Goal: Transaction & Acquisition: Purchase product/service

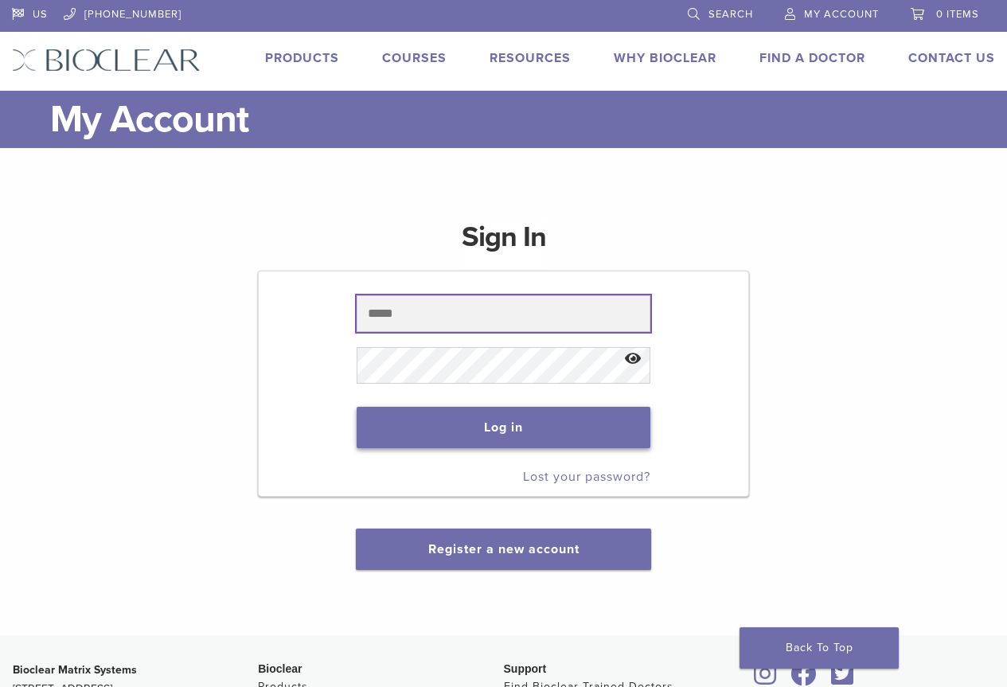
type input "**********"
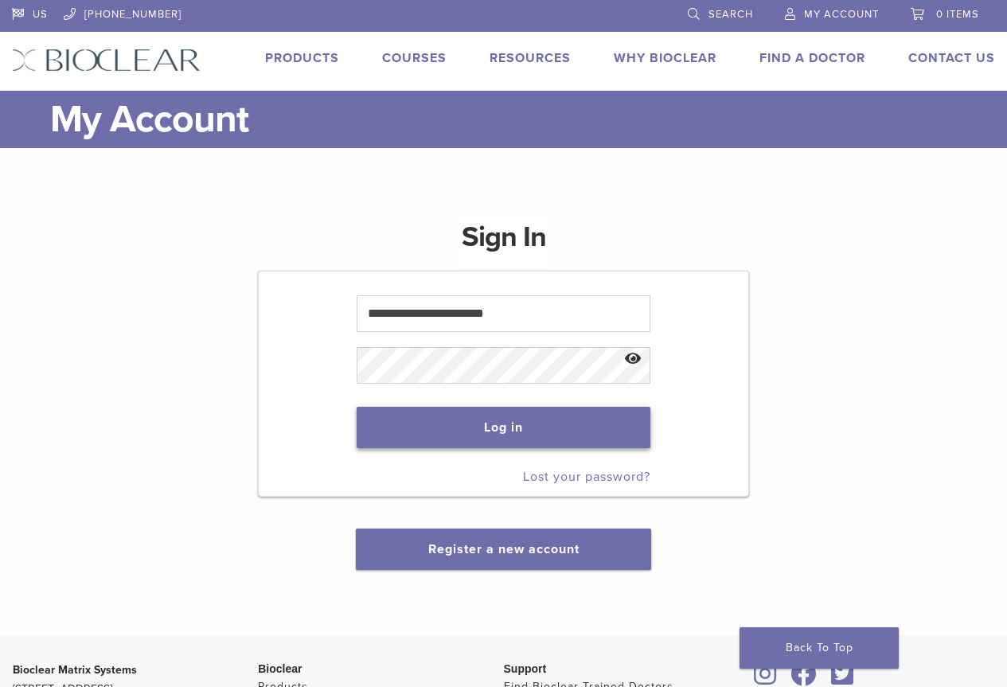
click at [471, 435] on button "Log in" at bounding box center [504, 427] width 294 height 41
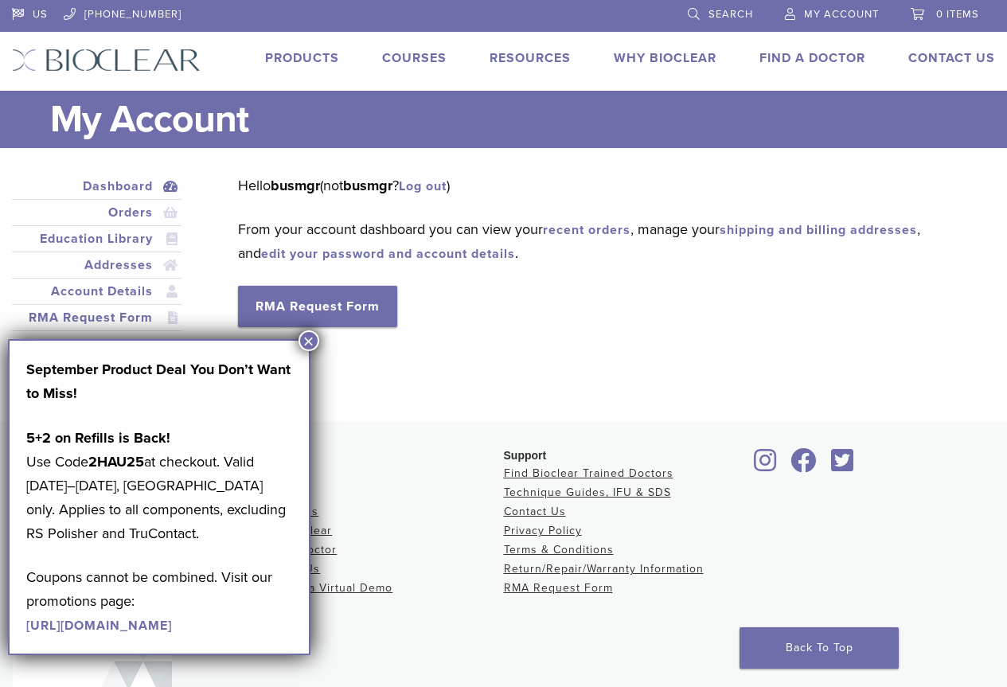
click at [306, 61] on link "Products" at bounding box center [302, 58] width 74 height 16
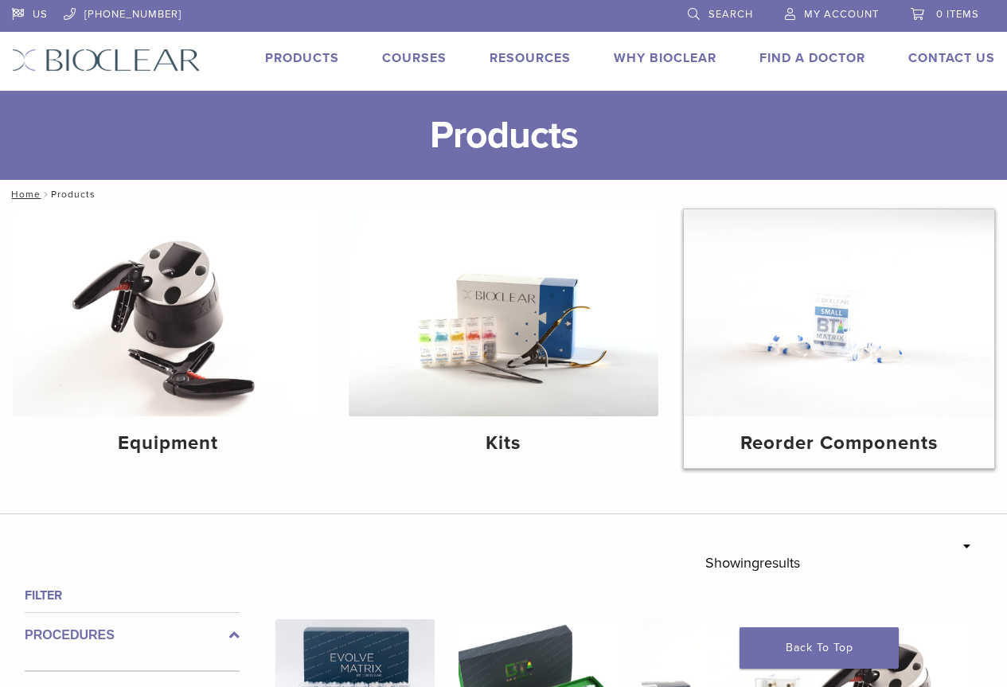
click at [880, 397] on img at bounding box center [839, 312] width 310 height 207
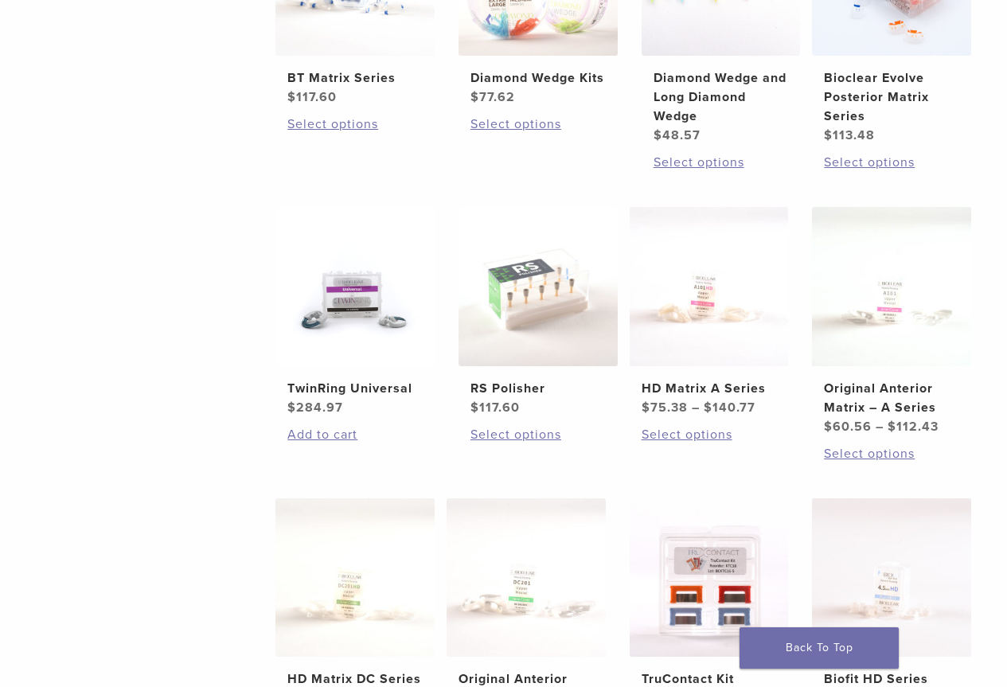
scroll to position [478, 0]
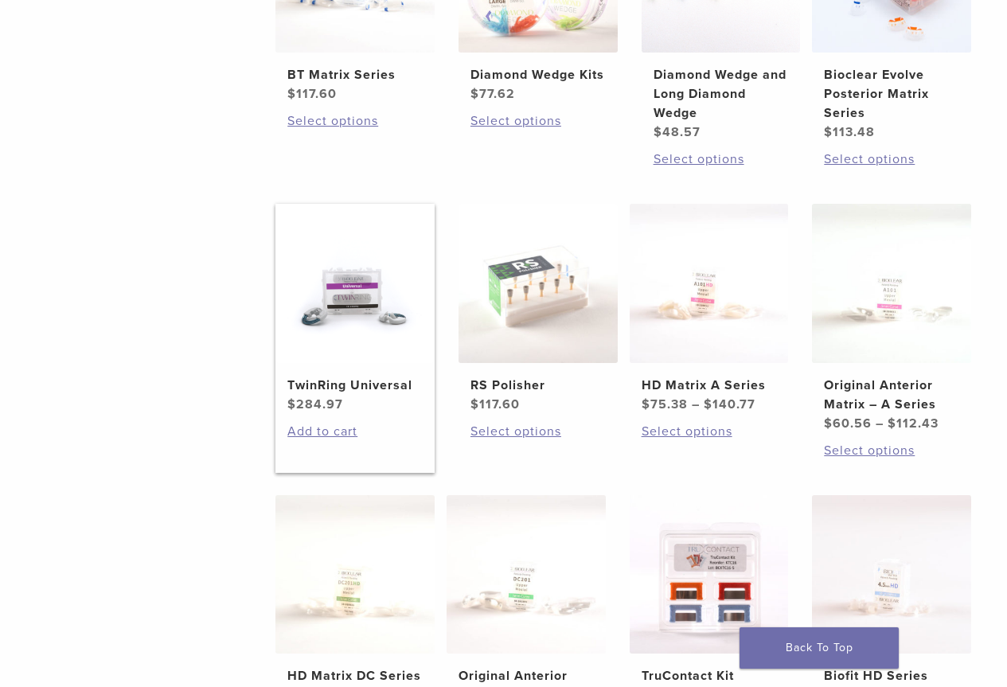
click at [342, 358] on img at bounding box center [354, 283] width 159 height 159
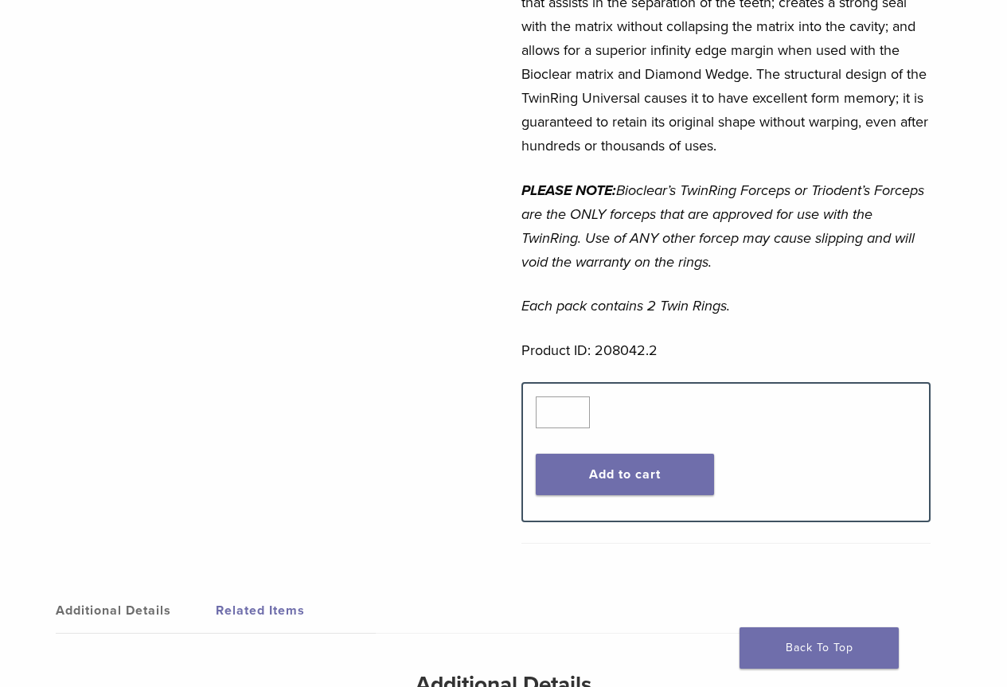
scroll to position [717, 0]
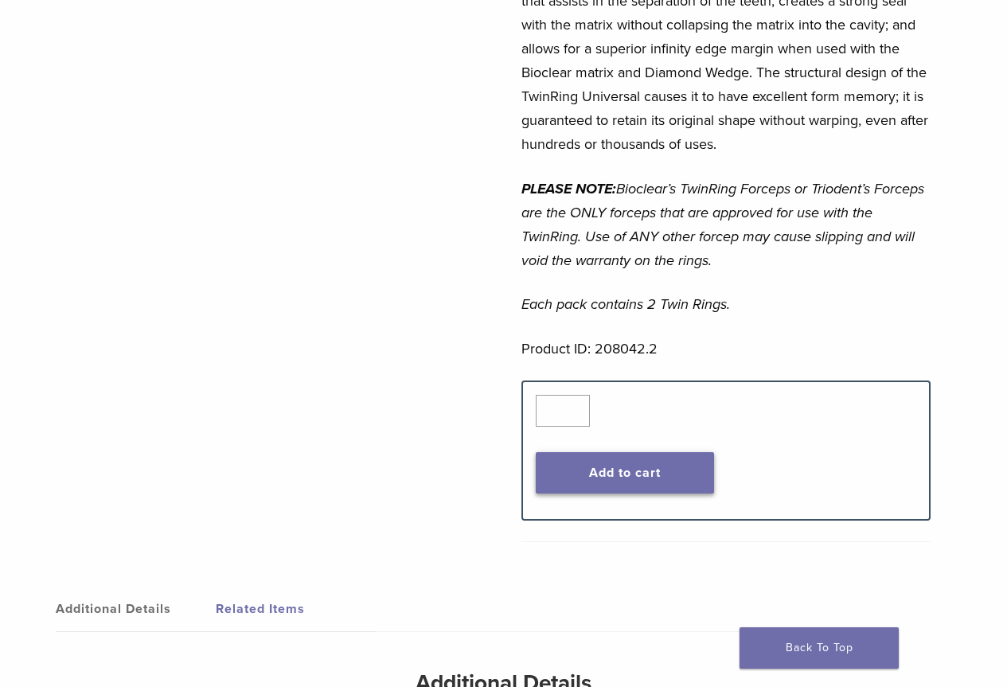
click at [589, 477] on button "Add to cart" at bounding box center [625, 472] width 178 height 41
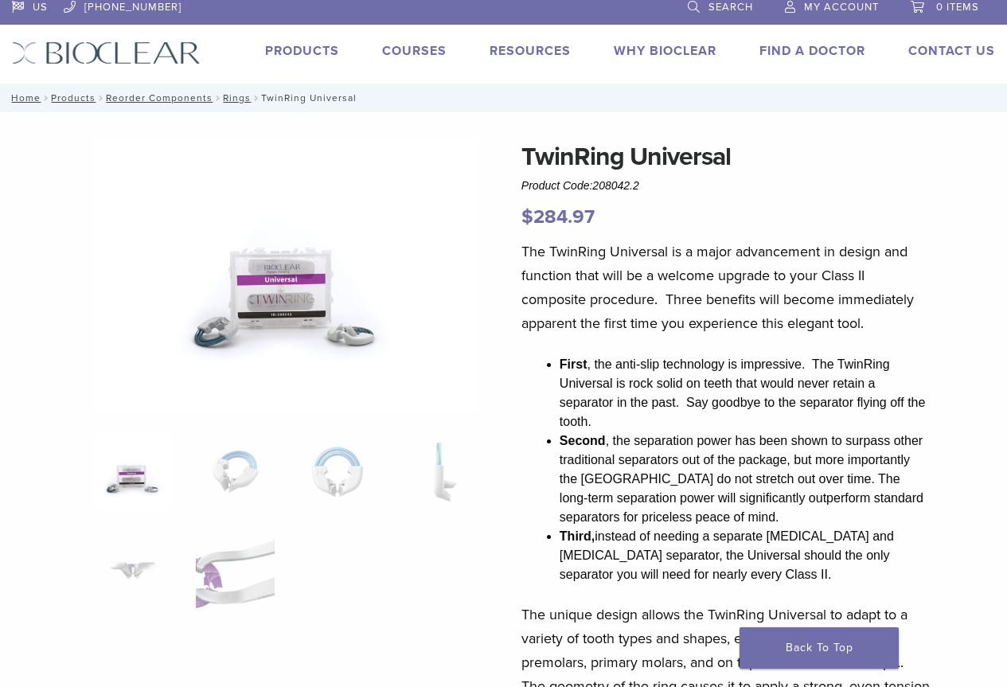
scroll to position [0, 0]
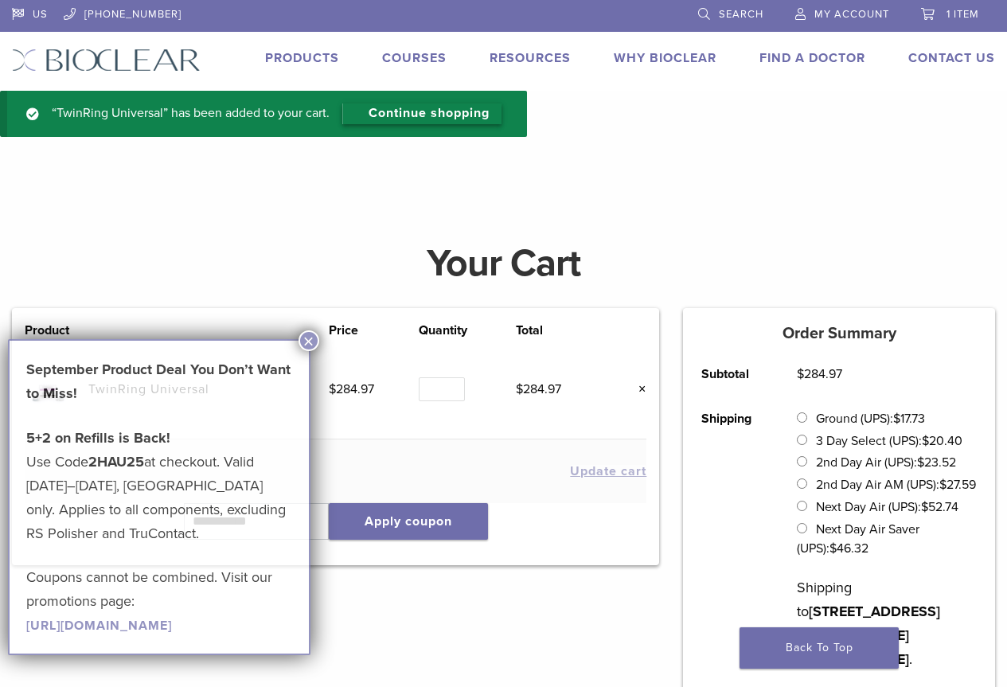
click at [438, 105] on link "Continue shopping" at bounding box center [421, 113] width 159 height 21
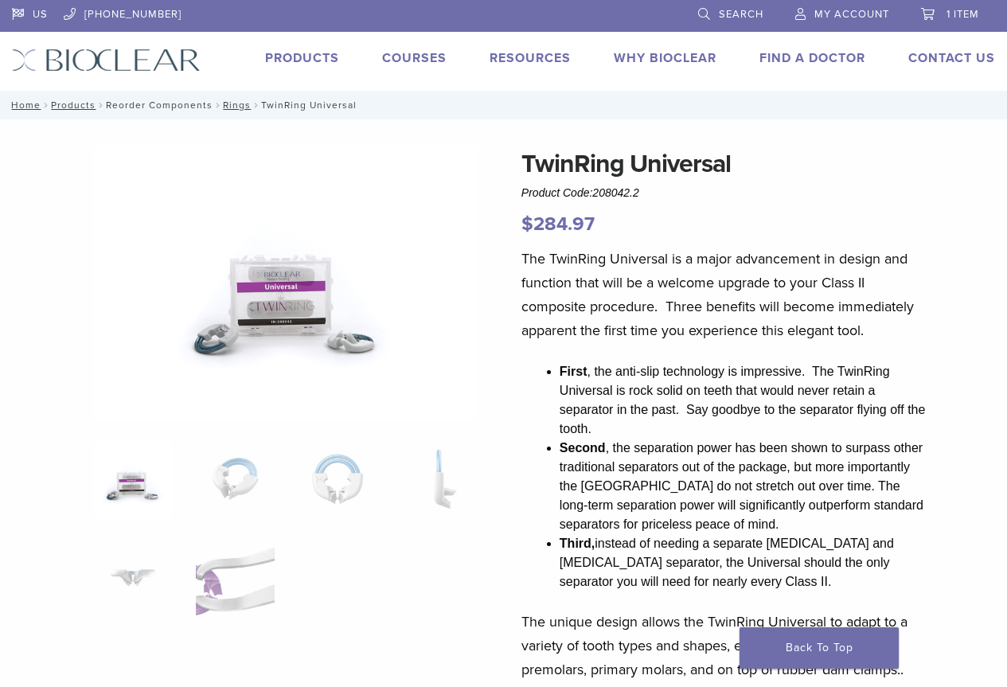
click at [160, 105] on link "Reorder Components" at bounding box center [159, 105] width 107 height 11
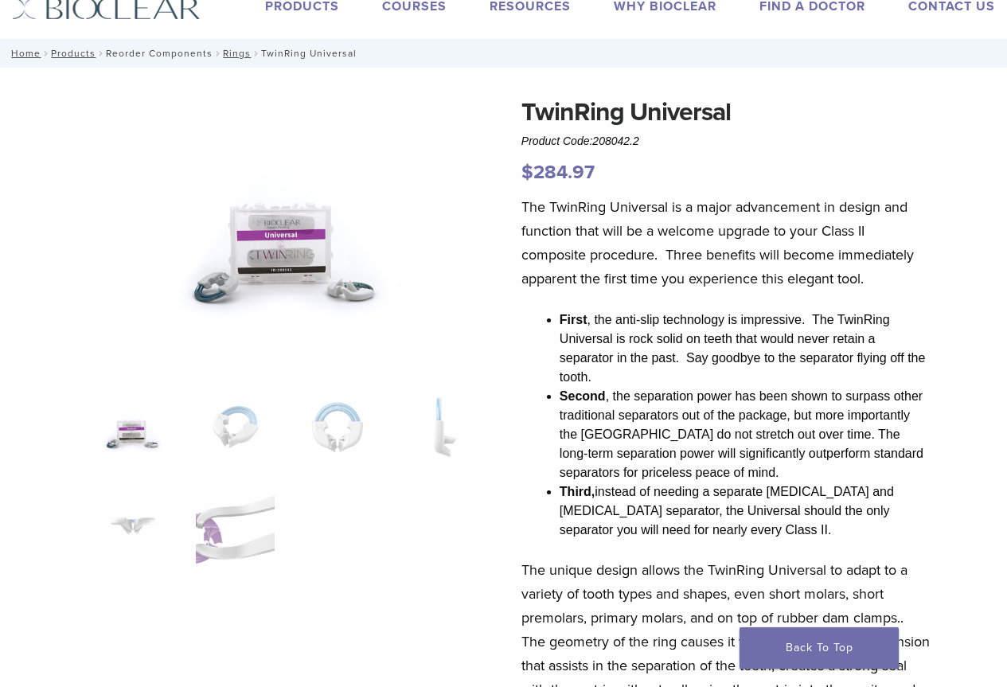
scroll to position [80, 0]
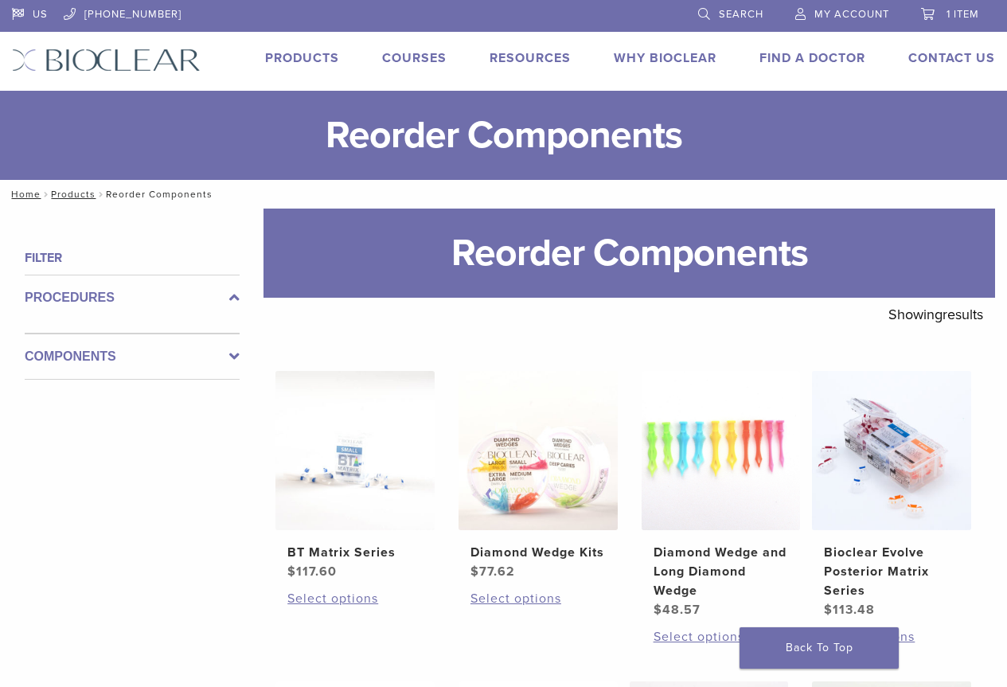
click at [235, 360] on icon at bounding box center [234, 356] width 10 height 19
click at [231, 297] on icon at bounding box center [234, 297] width 10 height 19
click at [287, 62] on link "Products" at bounding box center [302, 58] width 74 height 16
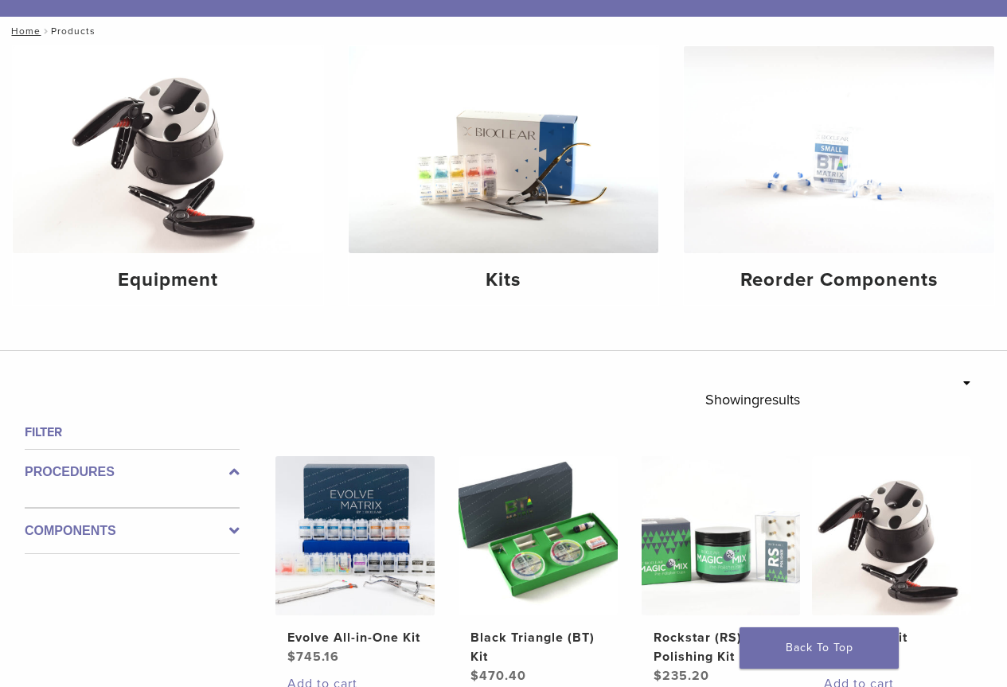
scroll to position [159, 0]
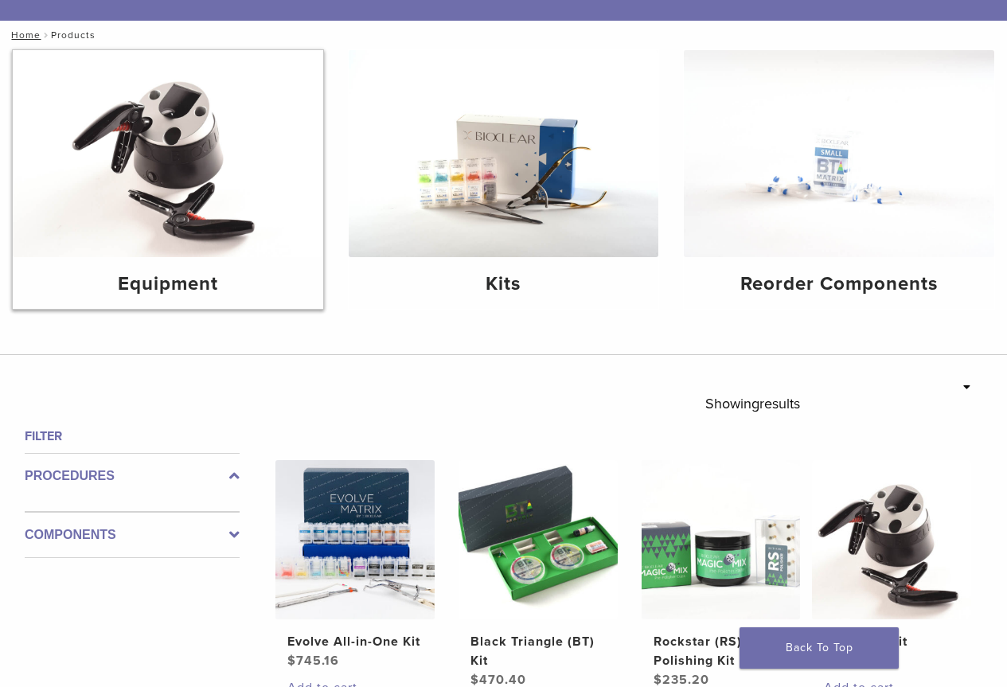
click at [182, 140] on img at bounding box center [168, 153] width 310 height 207
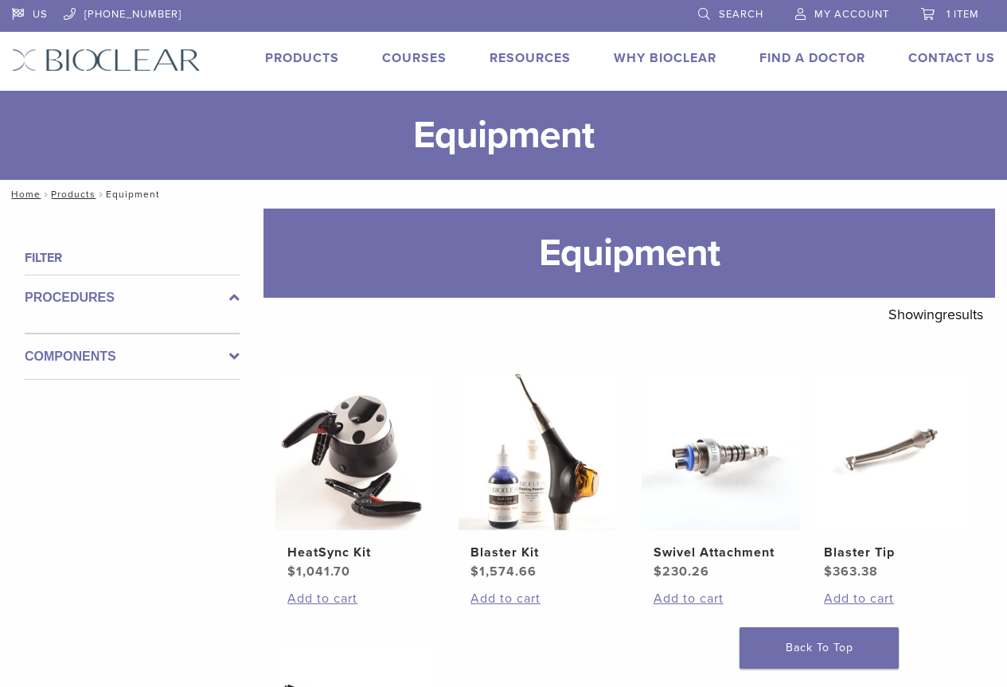
click at [314, 61] on link "Products" at bounding box center [302, 58] width 74 height 16
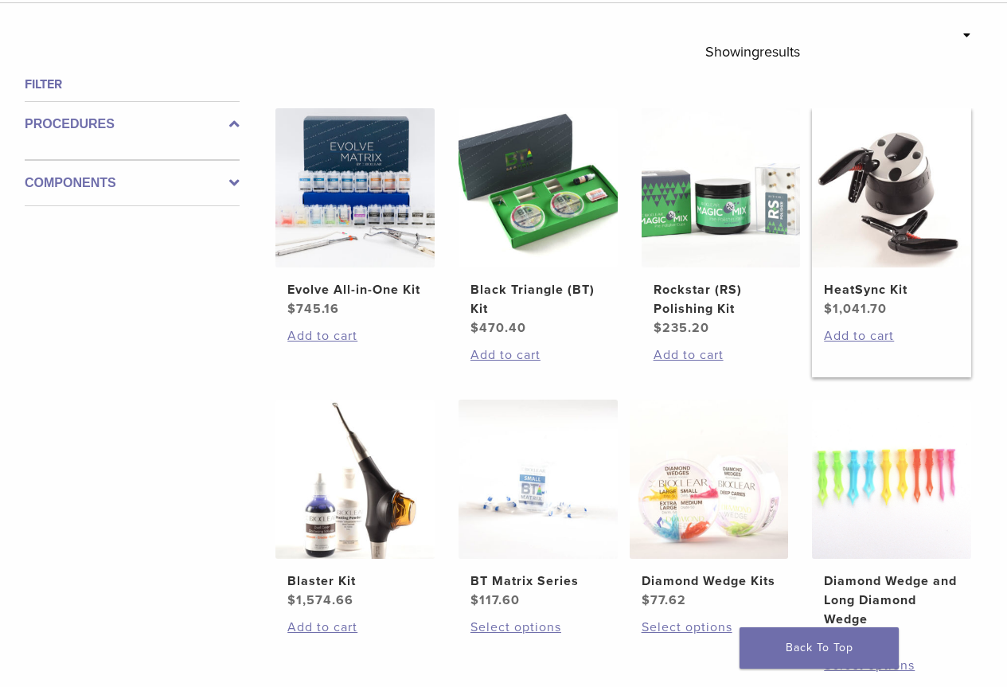
scroll to position [557, 0]
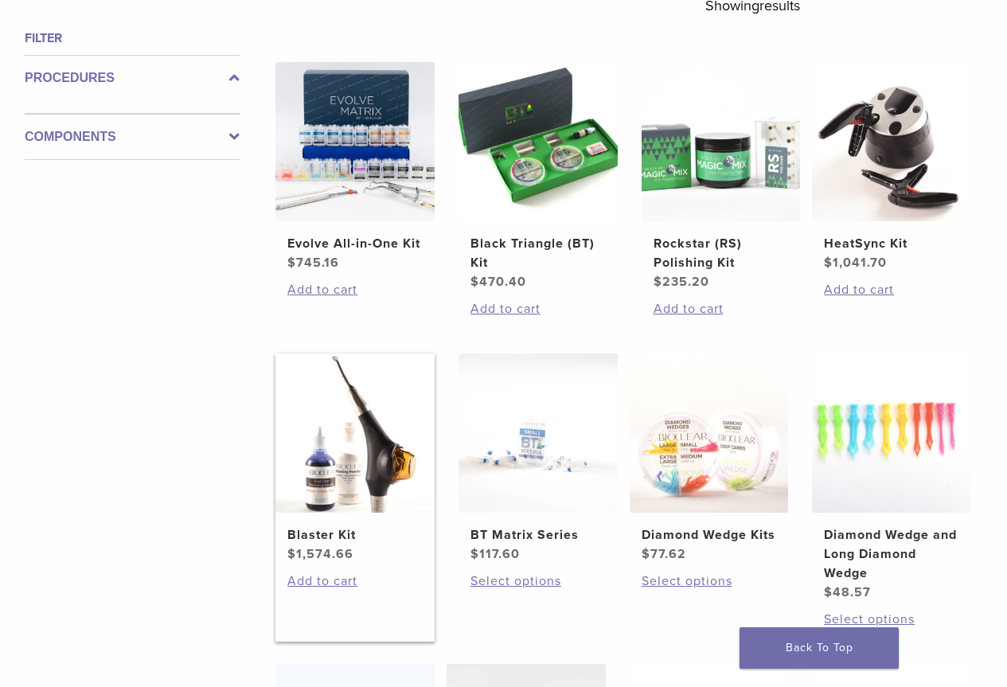
click at [381, 517] on link "Blaster Kit $ 1,574.66" at bounding box center [354, 458] width 159 height 210
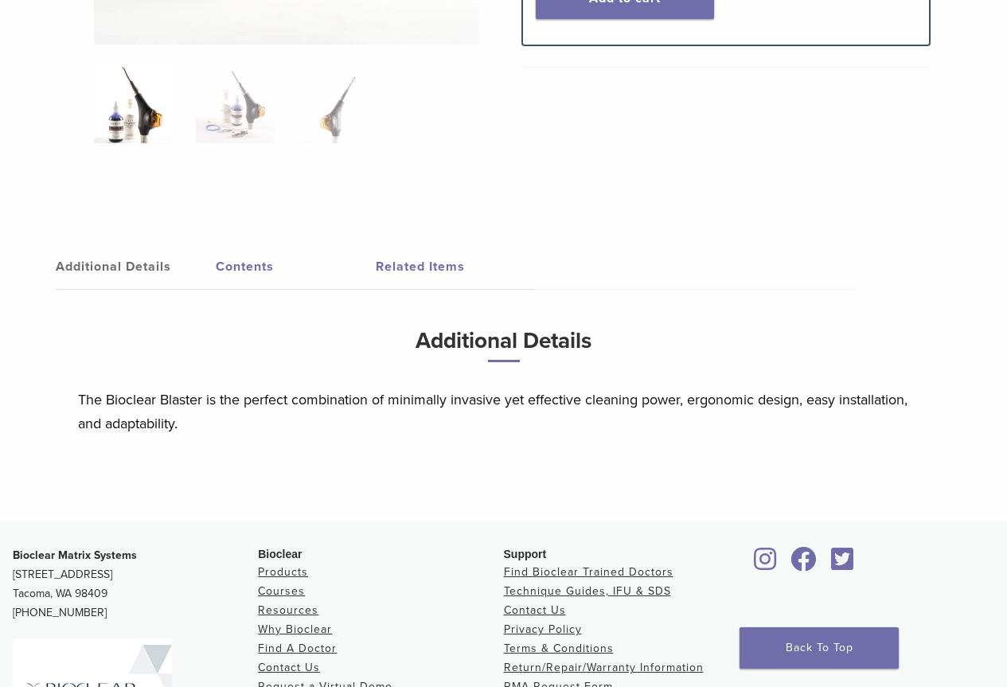
scroll to position [717, 0]
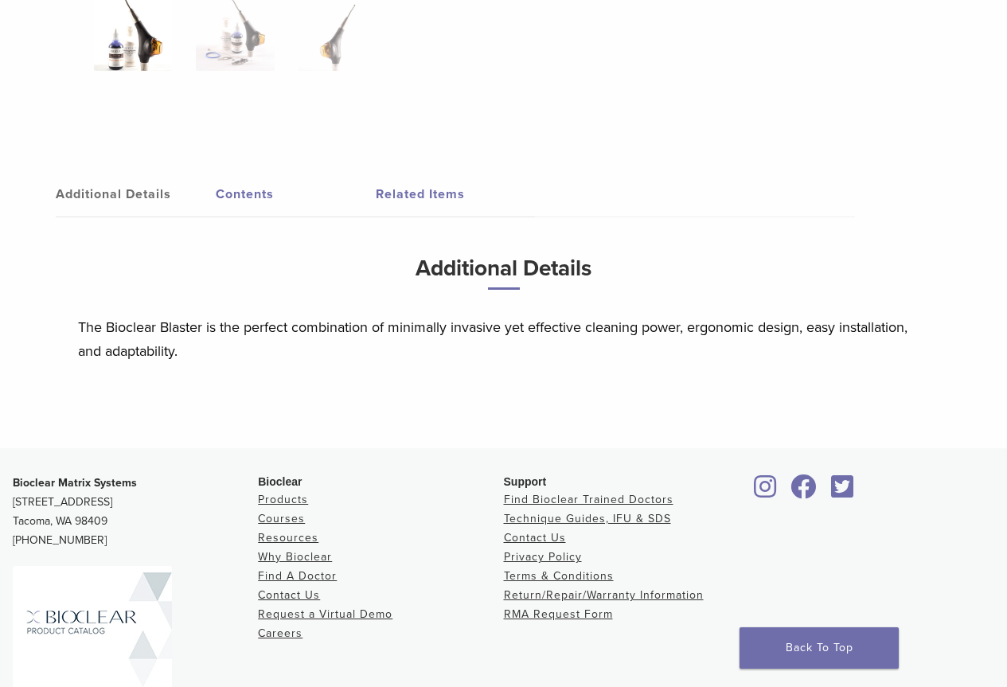
click at [249, 191] on link "Contents" at bounding box center [296, 194] width 160 height 45
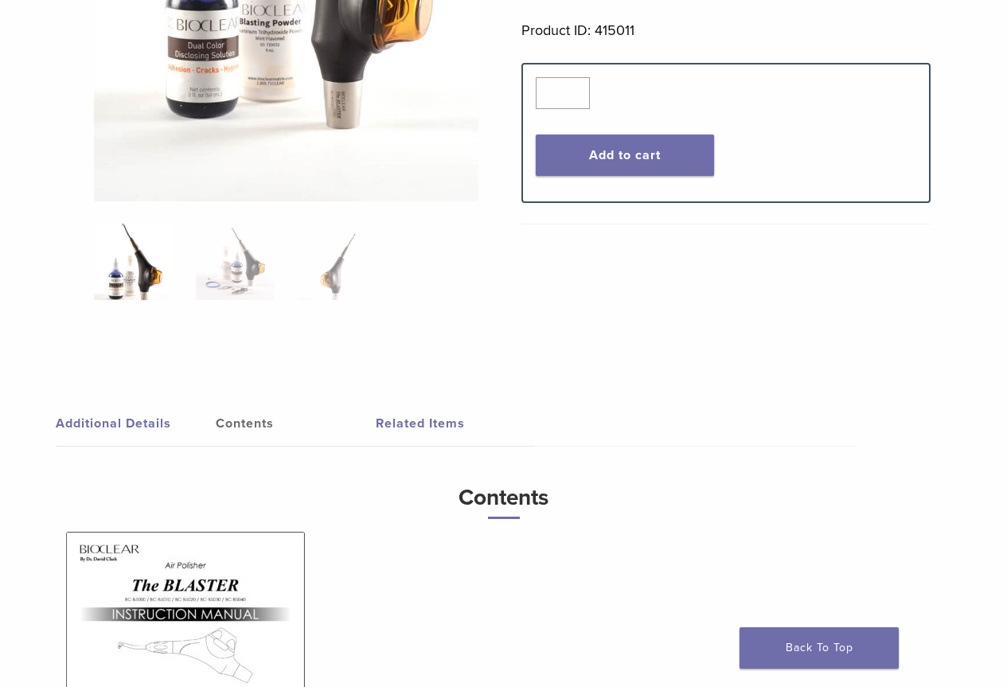
scroll to position [478, 0]
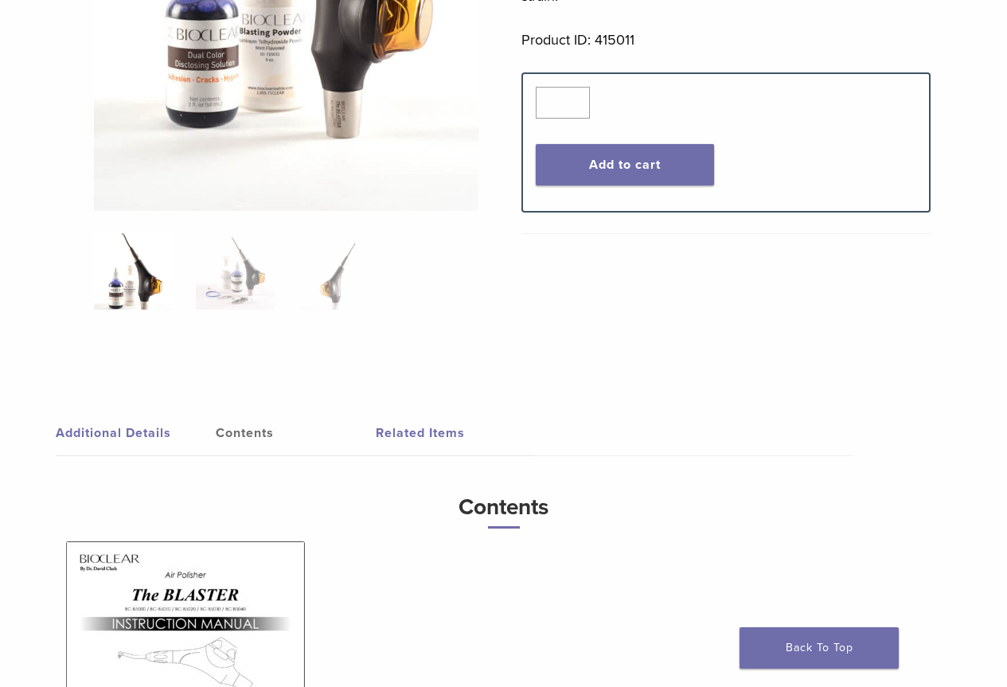
click at [131, 434] on link "Additional Details" at bounding box center [136, 433] width 160 height 45
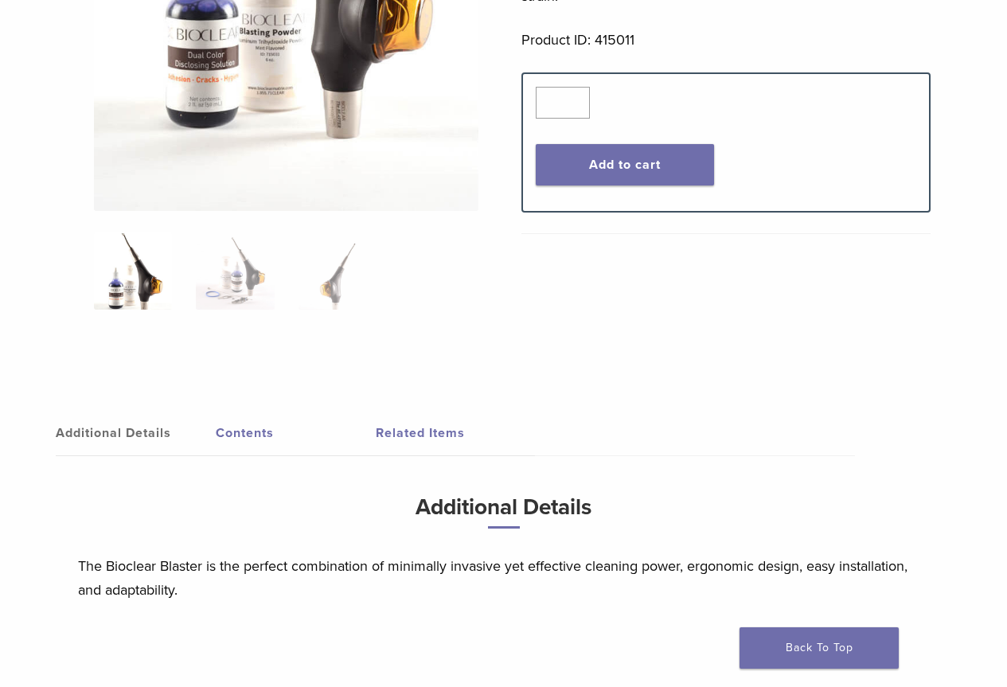
click at [432, 431] on link "Related Items" at bounding box center [456, 433] width 160 height 45
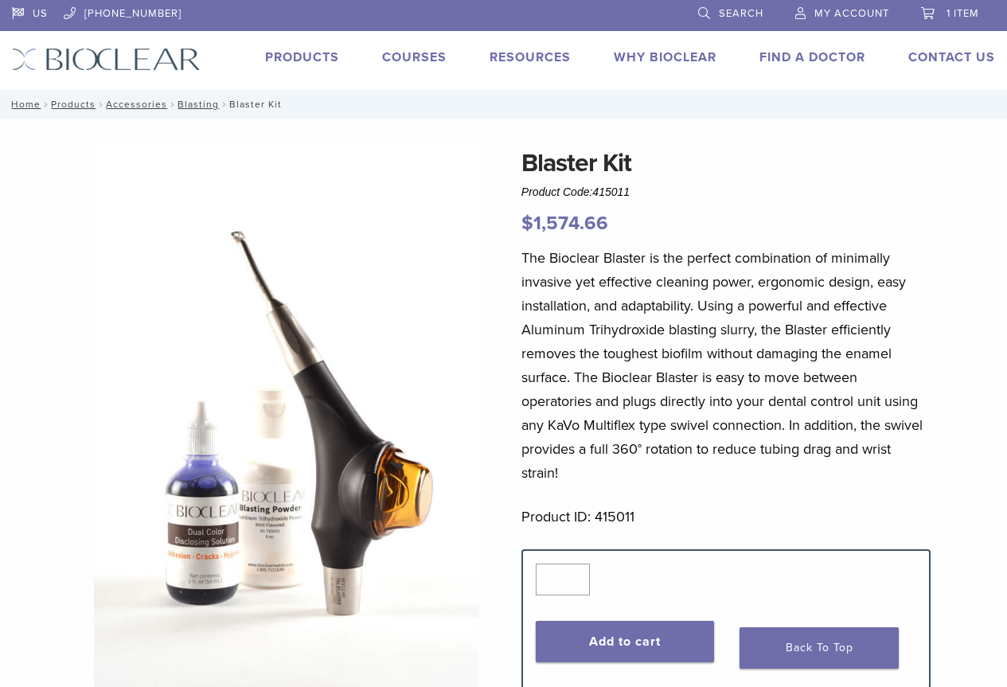
scroll to position [0, 0]
click at [741, 3] on link "Search" at bounding box center [730, 12] width 65 height 24
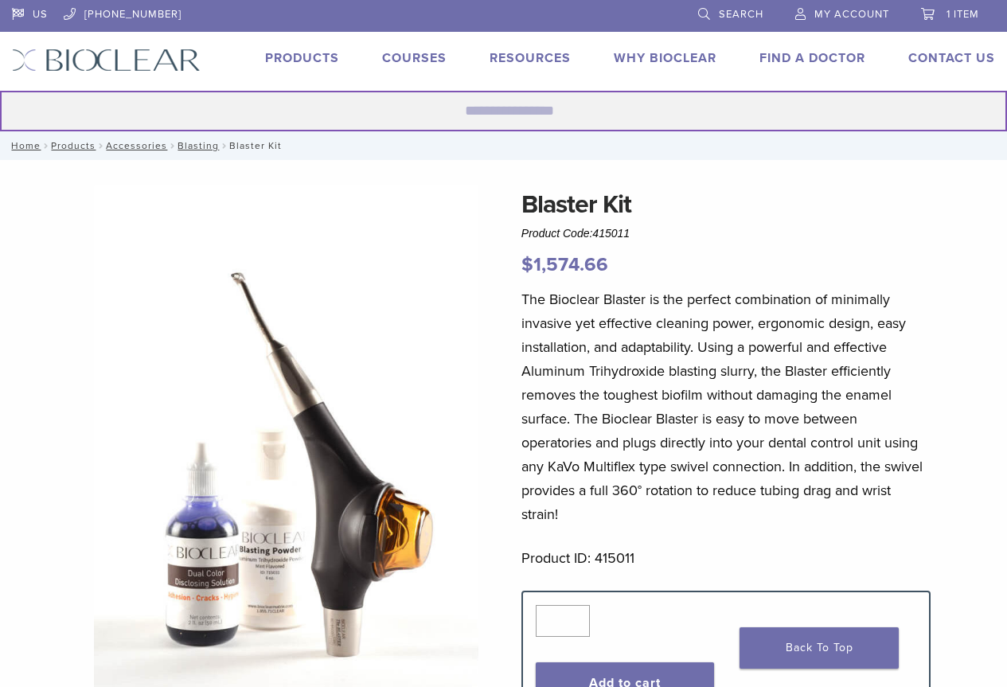
click at [462, 110] on input "Search for:" at bounding box center [503, 111] width 1007 height 41
type input "******"
click at [0, 90] on button "Search" at bounding box center [-1, 90] width 1 height 1
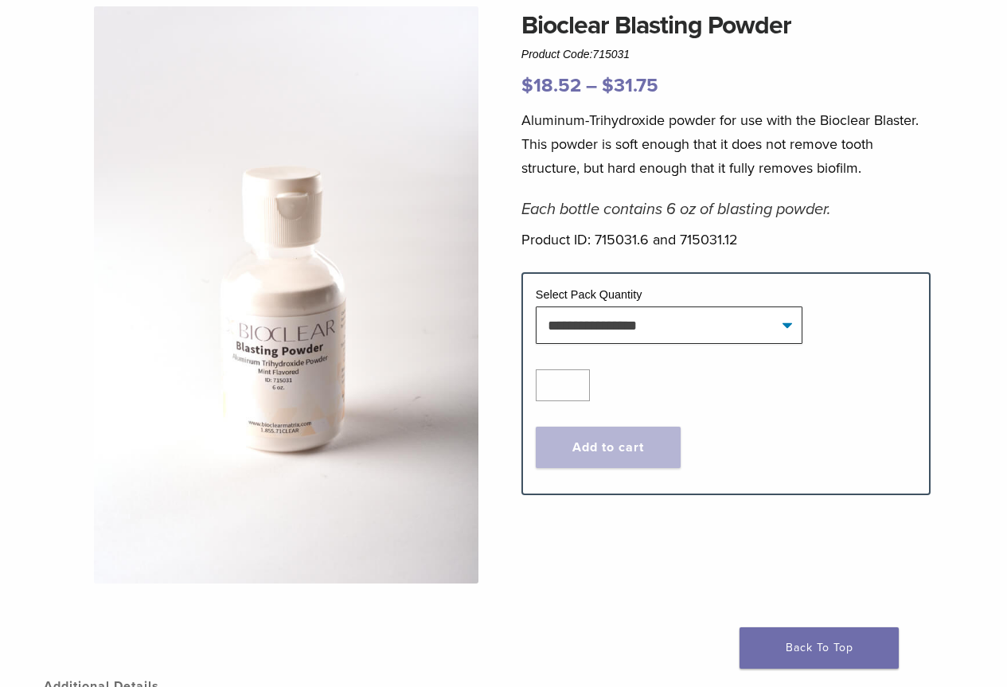
scroll to position [159, 0]
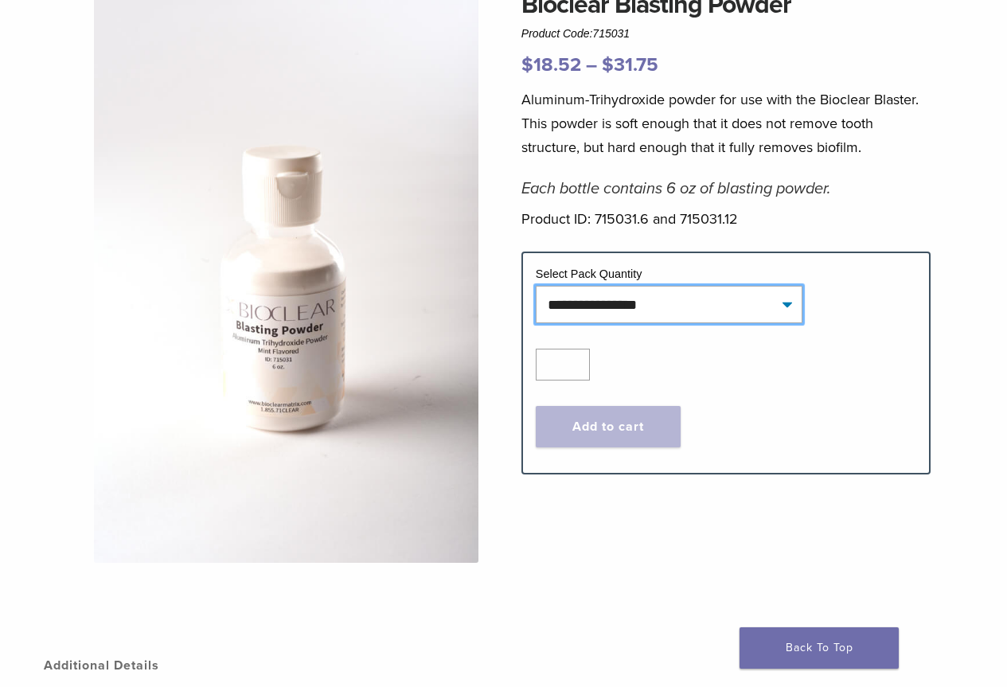
click at [611, 298] on select "**********" at bounding box center [669, 304] width 267 height 37
select select "********"
click at [536, 286] on select "**********" at bounding box center [669, 304] width 267 height 37
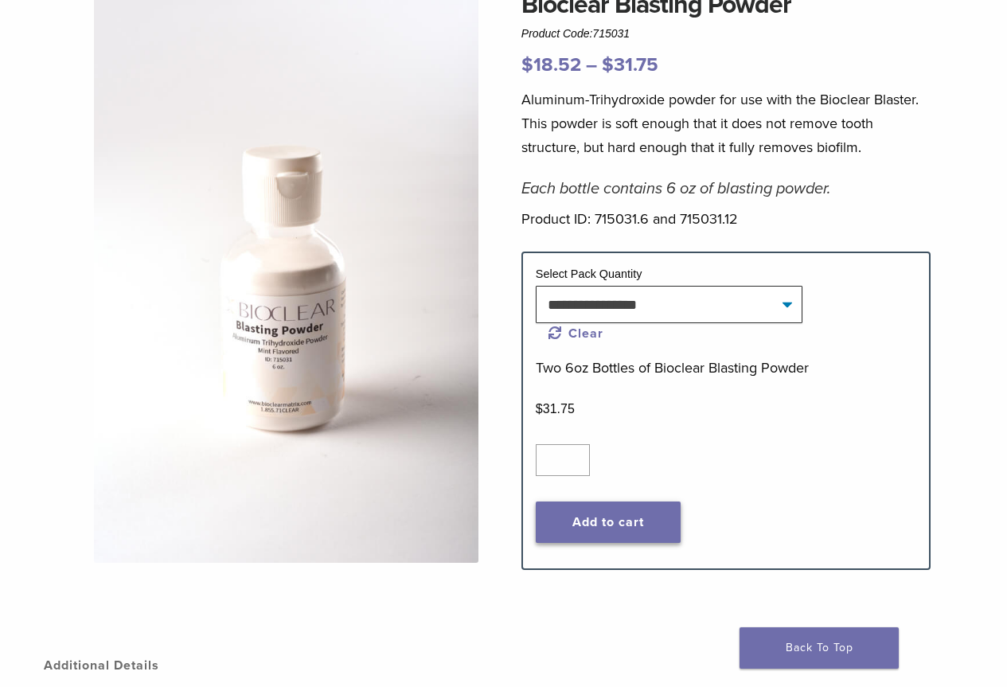
drag, startPoint x: 623, startPoint y: 513, endPoint x: 635, endPoint y: 513, distance: 12.0
click at [624, 513] on button "Add to cart" at bounding box center [608, 522] width 145 height 41
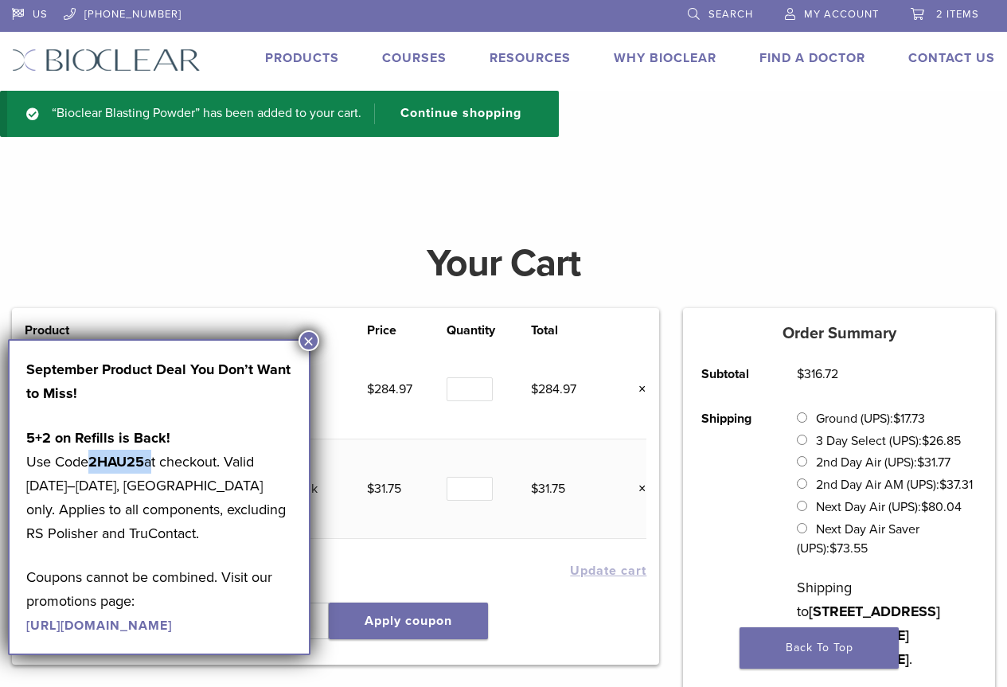
drag, startPoint x: 147, startPoint y: 464, endPoint x: 103, endPoint y: 466, distance: 43.8
click at [94, 465] on p "5+2 on Refills is Back! Use Code 2HAU25 at checkout. Valid [DATE]–[DATE], [GEOG…" at bounding box center [159, 485] width 266 height 119
click at [180, 435] on p "5+2 on Refills is Back! Use Code 2HAU25 at checkout. Valid August 1–31, 2025, U…" at bounding box center [159, 485] width 266 height 119
drag, startPoint x: 150, startPoint y: 458, endPoint x: 96, endPoint y: 464, distance: 54.5
click at [96, 464] on p "5+2 on Refills is Back! Use Code 2HAU25 at checkout. Valid August 1–31, 2025, U…" at bounding box center [159, 485] width 266 height 119
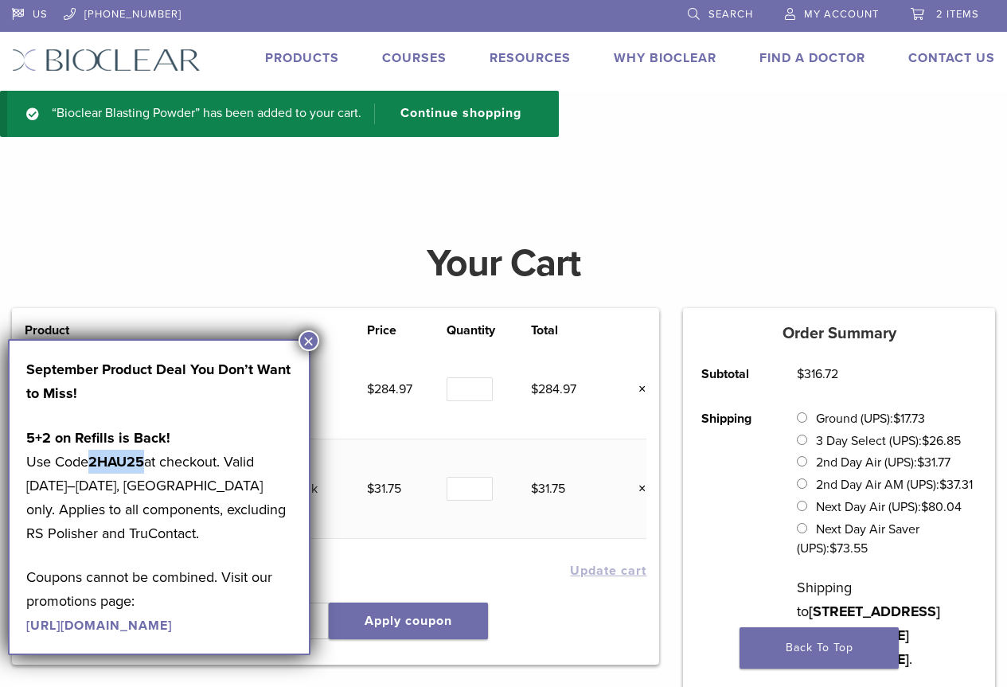
click at [309, 339] on button "×" at bounding box center [309, 340] width 21 height 21
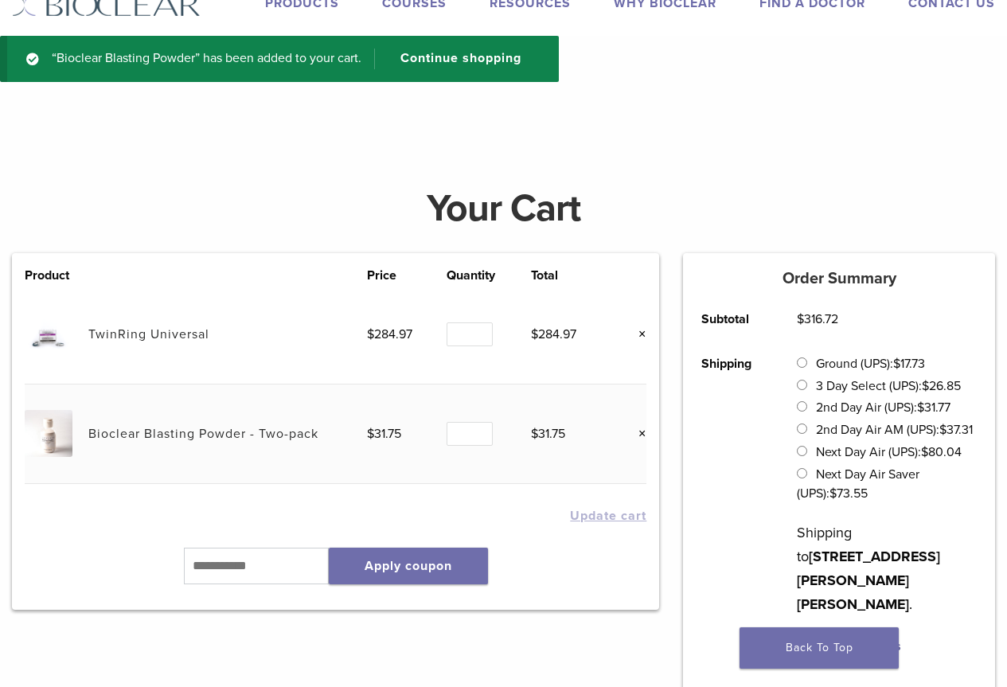
scroll to position [80, 0]
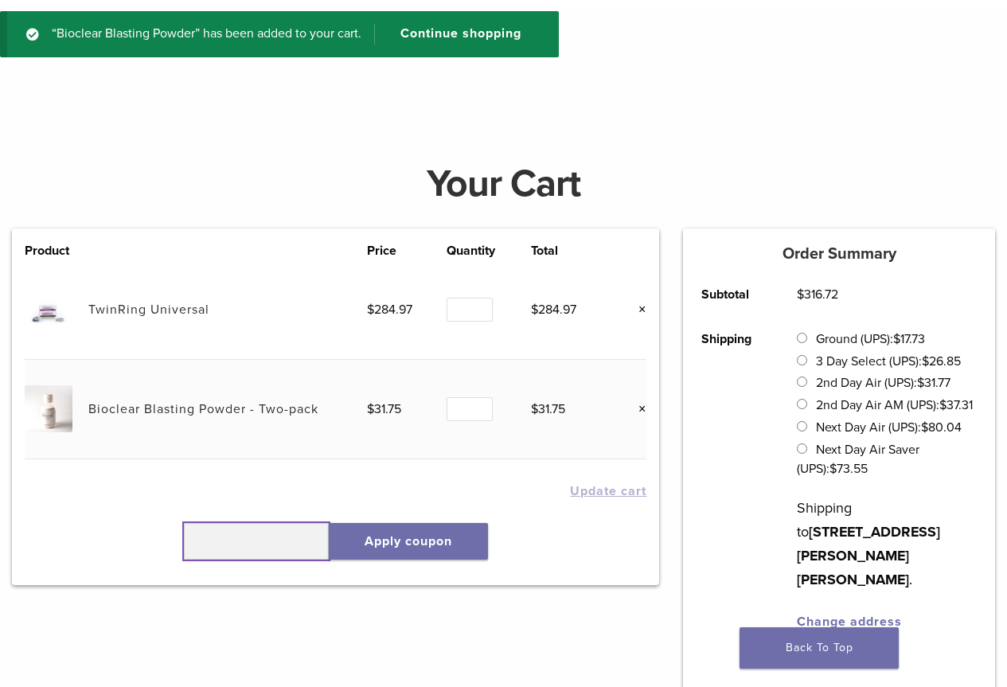
click at [217, 541] on input "text" at bounding box center [256, 541] width 145 height 37
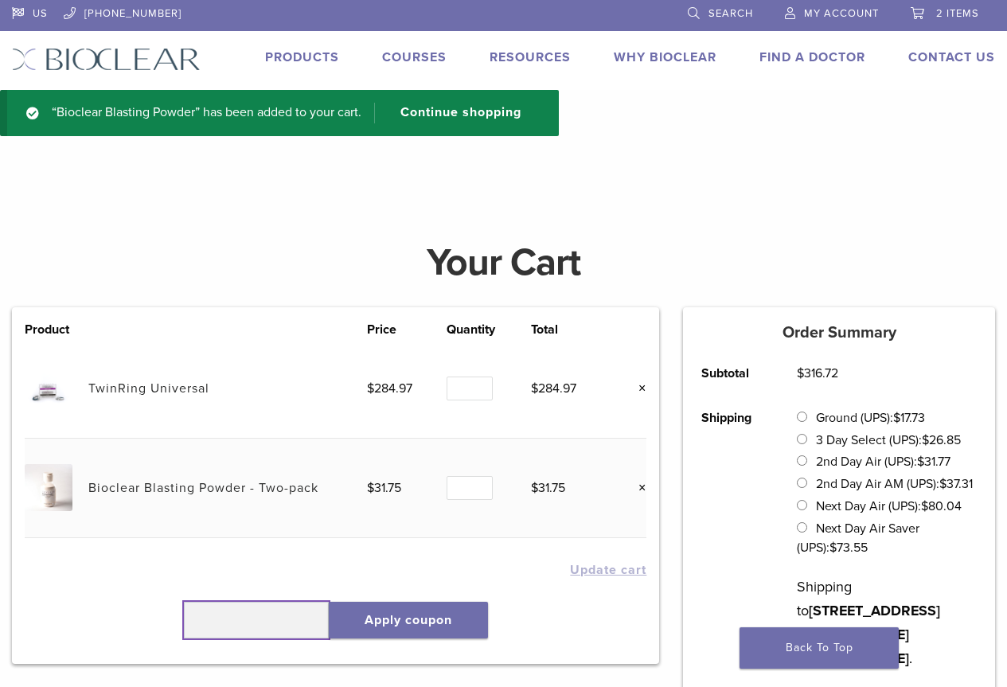
scroll to position [0, 0]
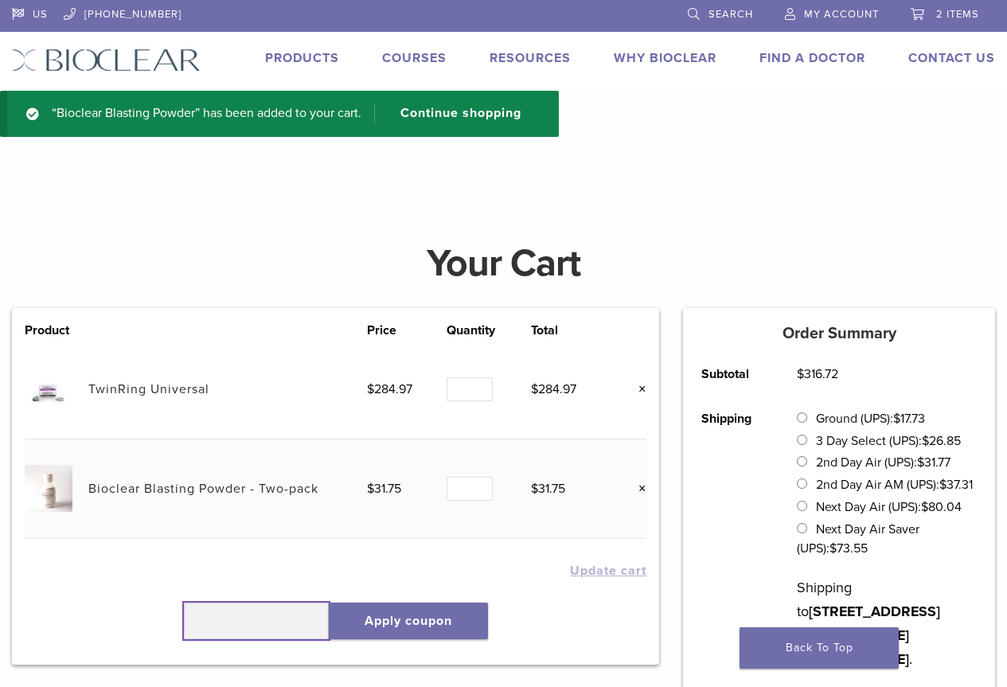
click at [244, 619] on input "text" at bounding box center [256, 621] width 145 height 37
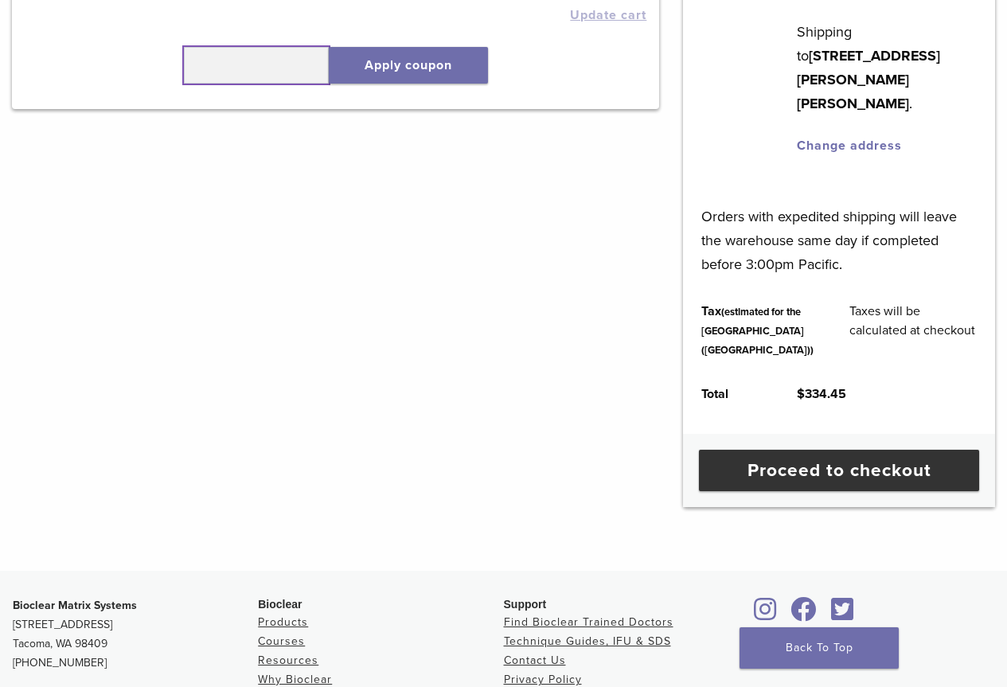
scroll to position [557, 0]
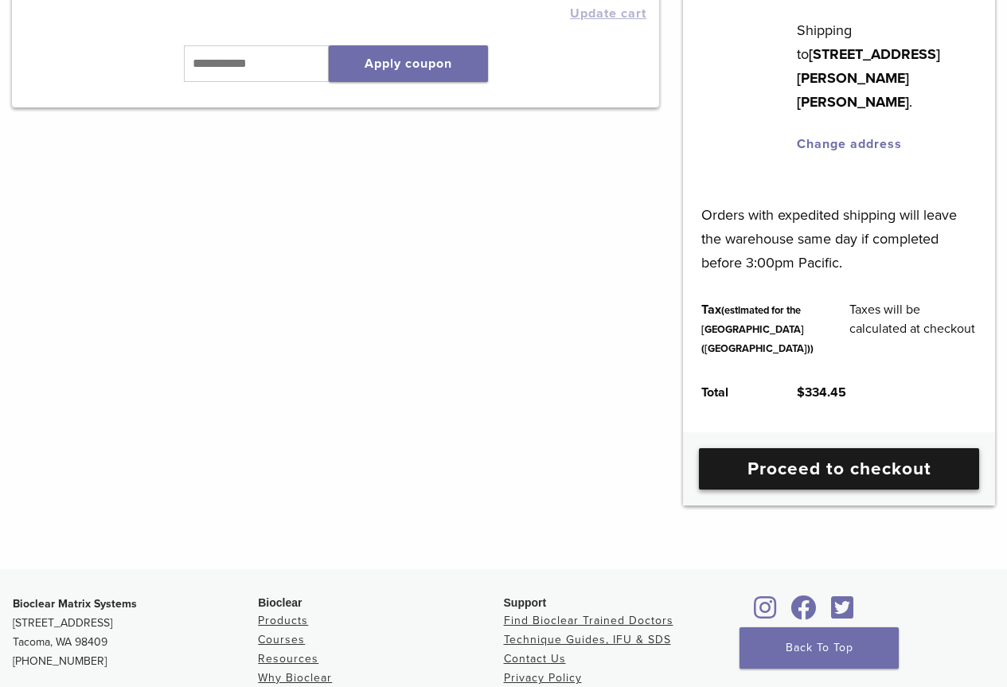
click at [846, 490] on link "Proceed to checkout" at bounding box center [839, 468] width 280 height 41
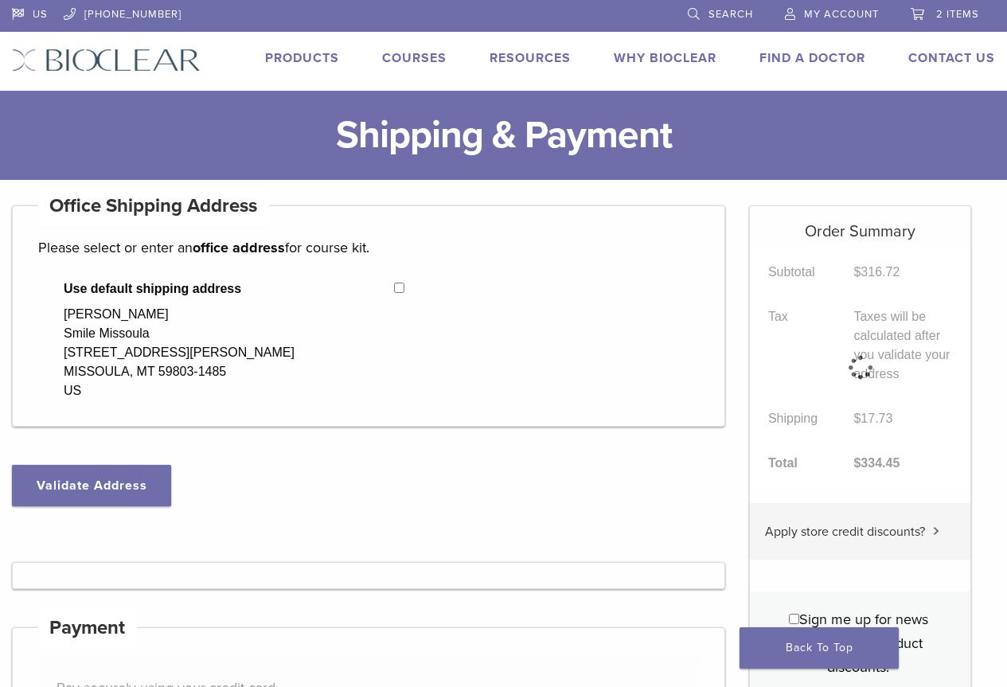
select select "**"
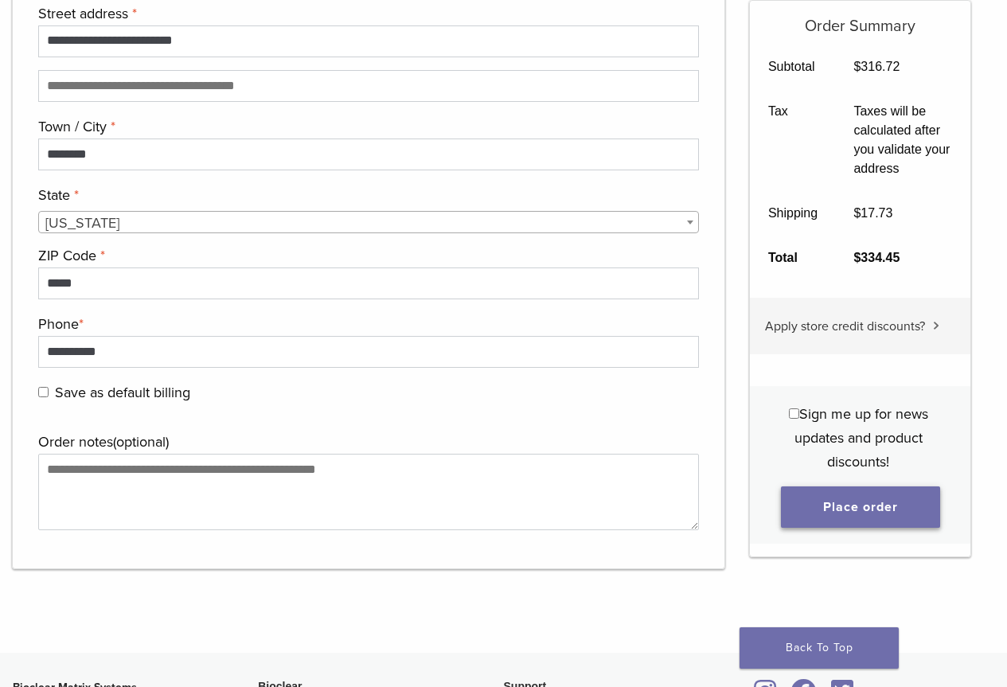
scroll to position [1419, 0]
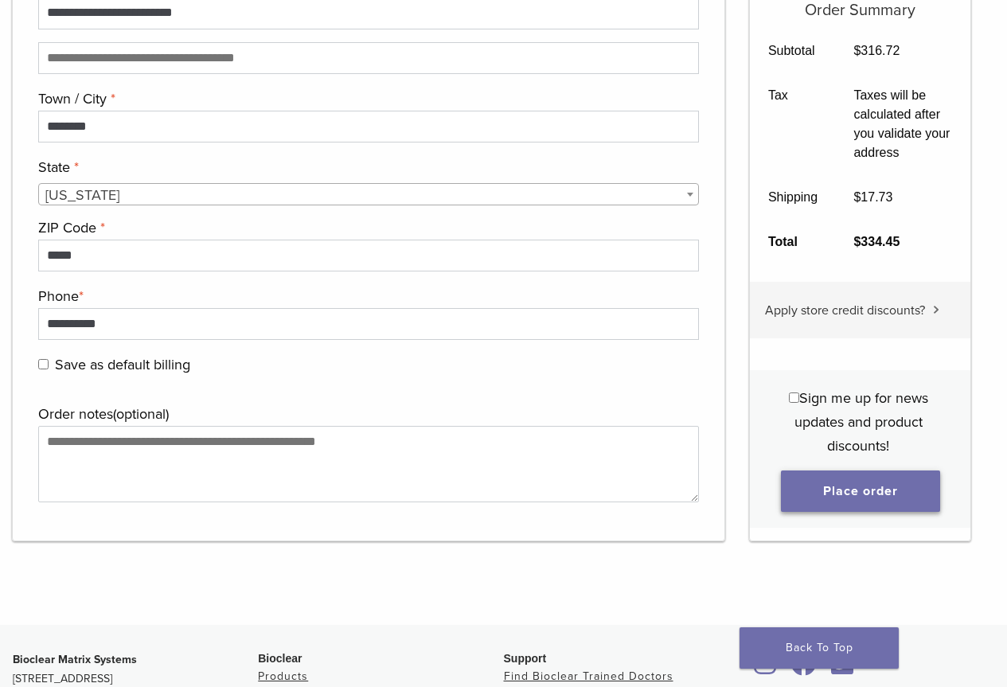
click at [825, 497] on button "Place order" at bounding box center [860, 491] width 159 height 41
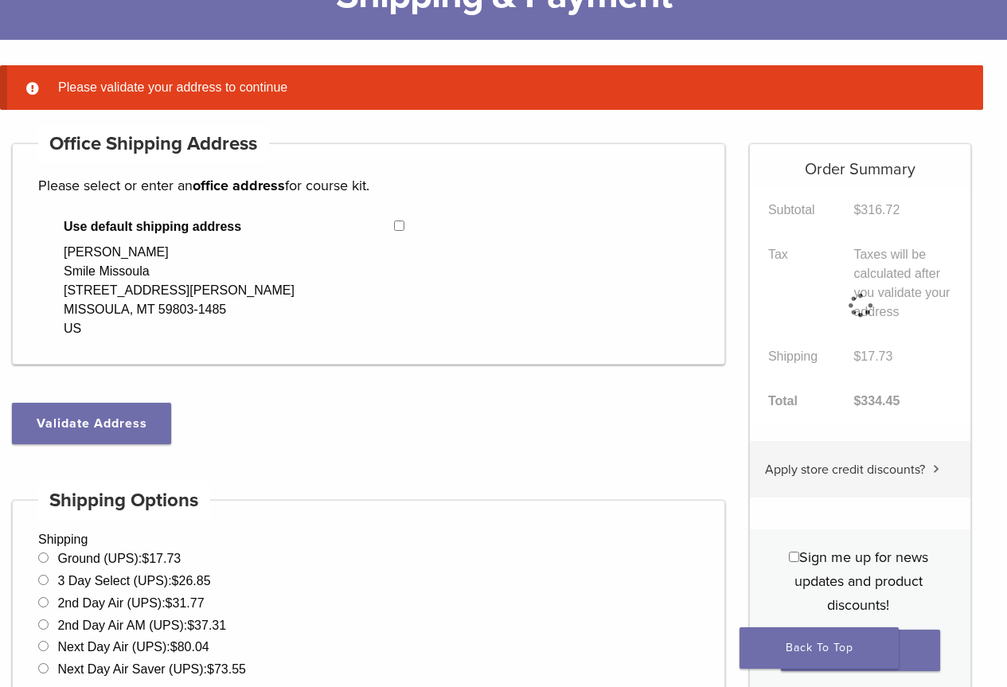
scroll to position [126, 0]
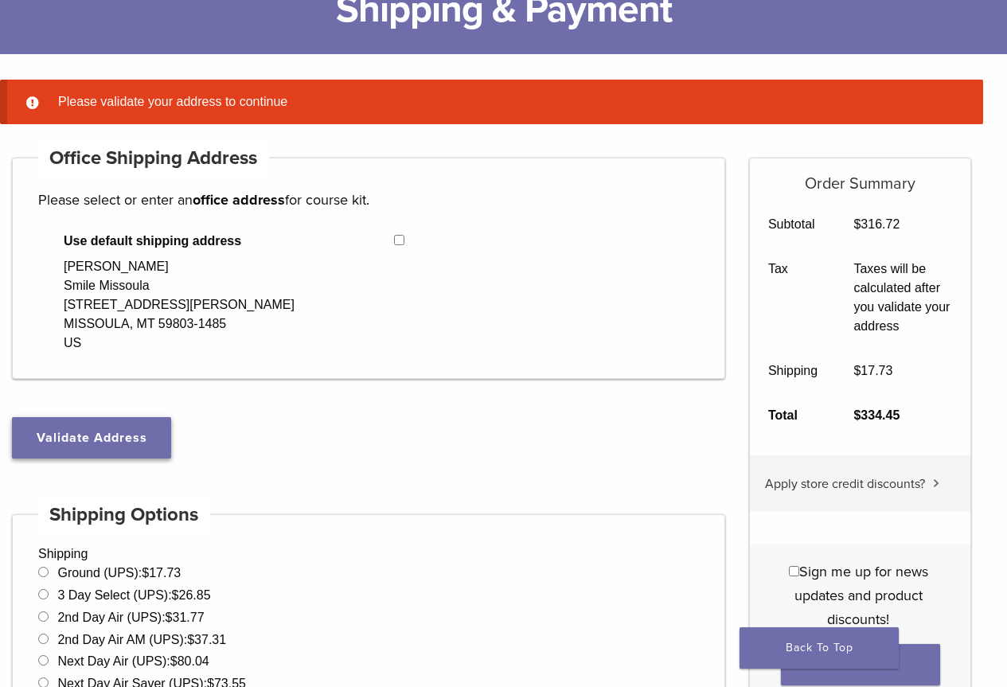
click at [68, 425] on button "Validate Address" at bounding box center [91, 437] width 159 height 41
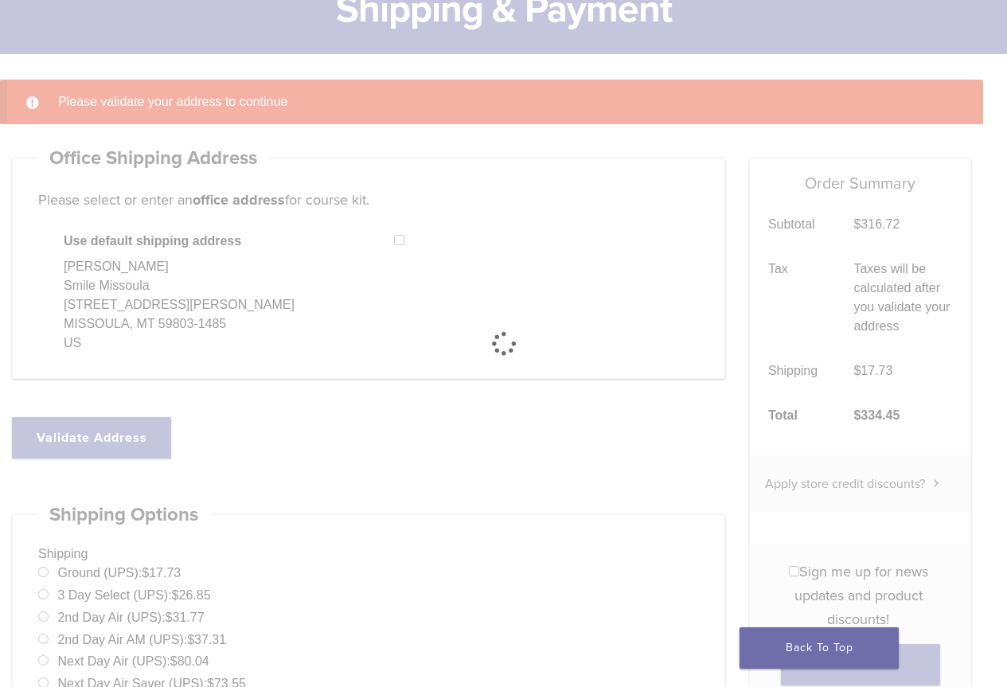
select select "**"
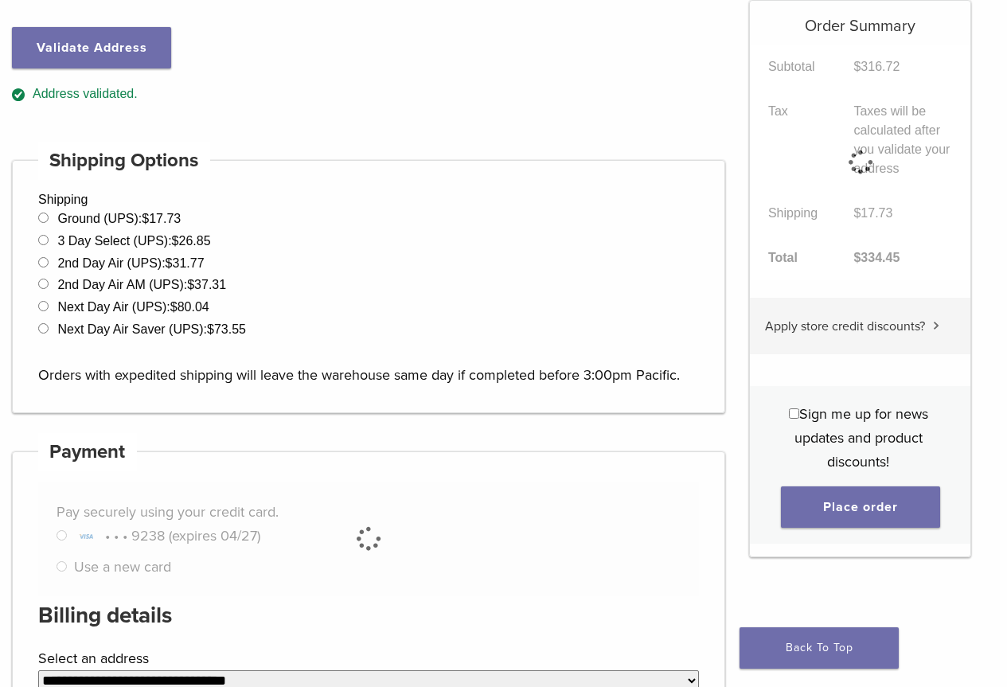
scroll to position [444, 0]
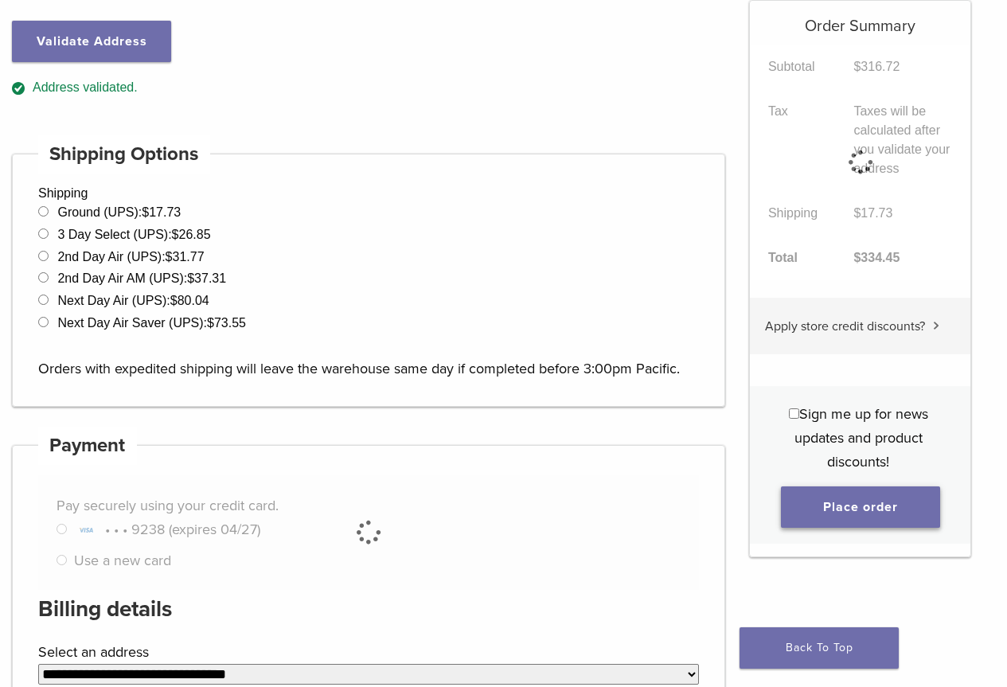
click at [837, 506] on button "Place order" at bounding box center [860, 506] width 159 height 41
